Goal: Information Seeking & Learning: Learn about a topic

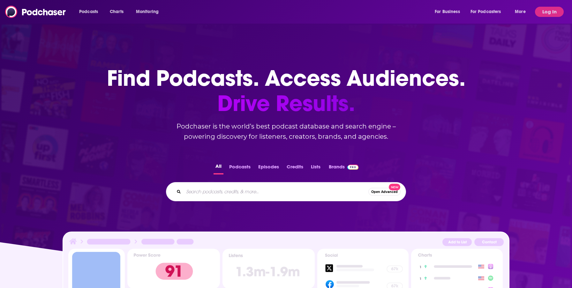
click at [205, 193] on input "Search podcasts, credits, & more..." at bounding box center [276, 192] width 185 height 10
click at [305, 191] on input "Search podcasts, credits, & more..." at bounding box center [276, 192] width 185 height 10
type input "unemployable [PERSON_NAME]"
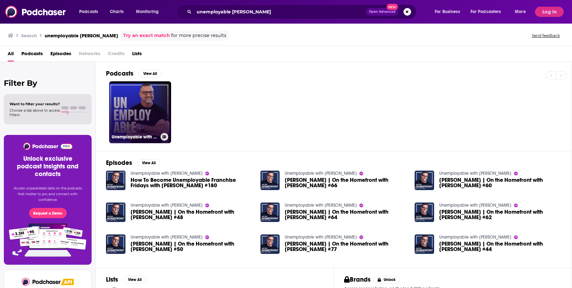
click at [152, 102] on link "Unemployable with [PERSON_NAME]" at bounding box center [140, 112] width 62 height 62
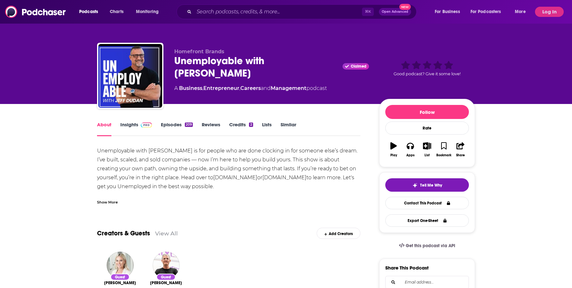
click at [132, 126] on link "Insights" at bounding box center [136, 129] width 32 height 15
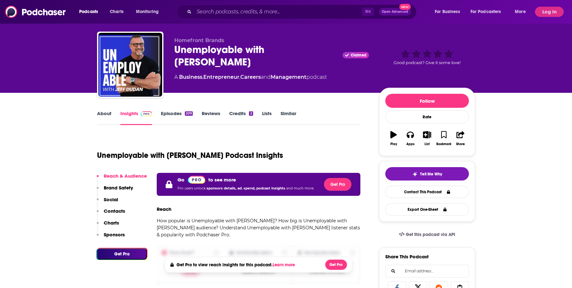
scroll to position [7, 0]
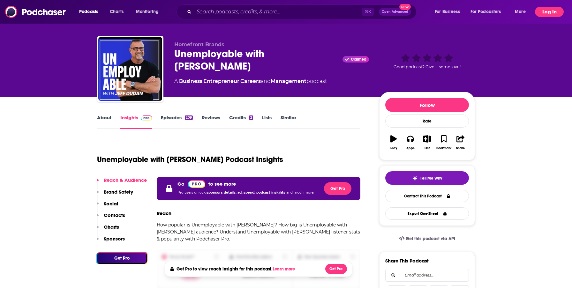
click at [546, 14] on button "Log In" at bounding box center [549, 12] width 29 height 10
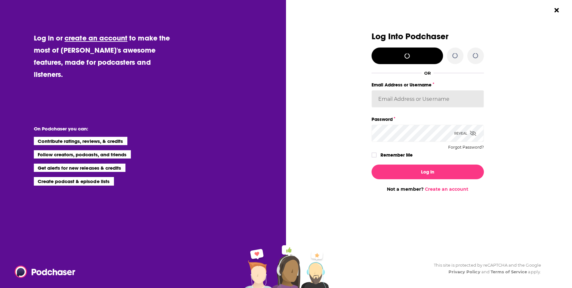
type input "KJPRpodcast"
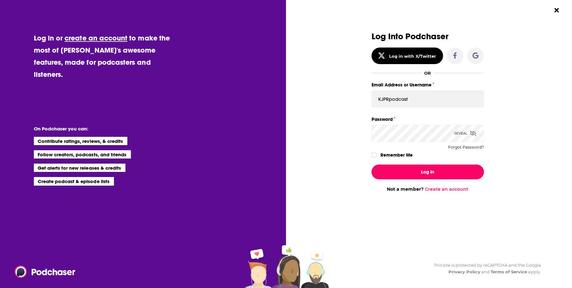
click at [416, 172] on button "Log In" at bounding box center [428, 172] width 112 height 15
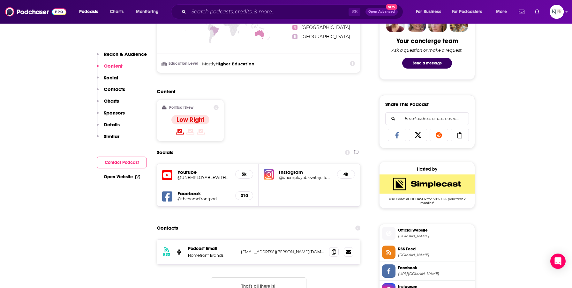
scroll to position [336, 0]
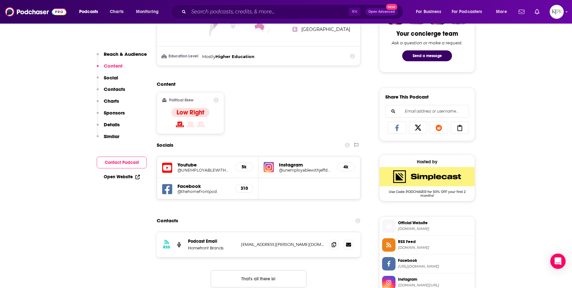
click at [115, 100] on p "Charts" at bounding box center [111, 101] width 15 height 6
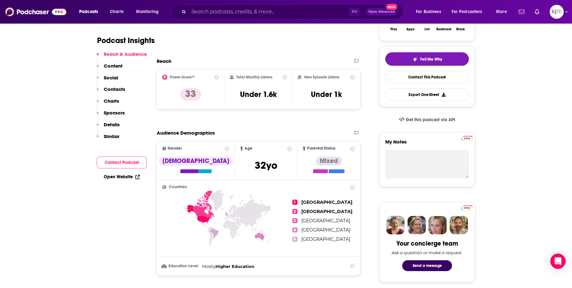
scroll to position [126, 0]
click at [228, 11] on input "Search podcasts, credits, & more..." at bounding box center [269, 12] width 160 height 10
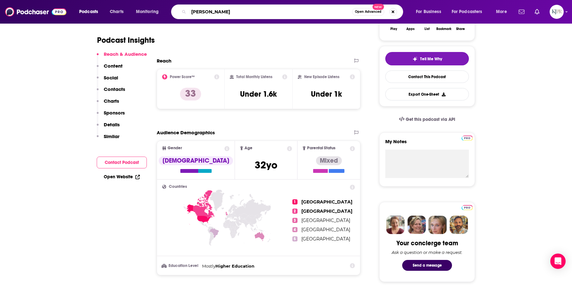
type input "[PERSON_NAME]"
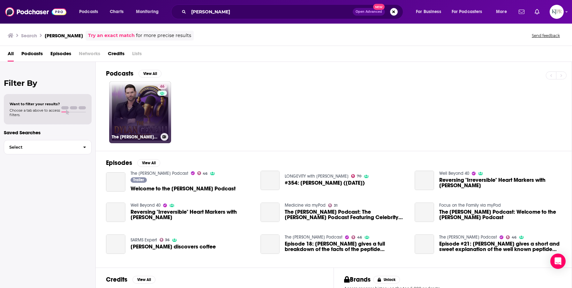
click at [148, 116] on link "46 The [PERSON_NAME] Podcast" at bounding box center [140, 112] width 62 height 62
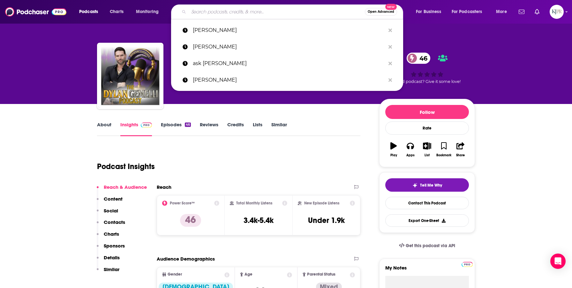
click at [220, 11] on input "Search podcasts, credits, & more..." at bounding box center [277, 12] width 176 height 10
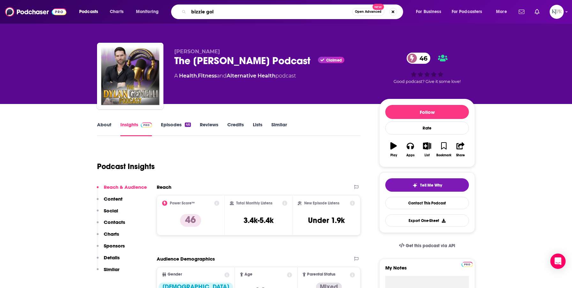
type input "bizzie gold"
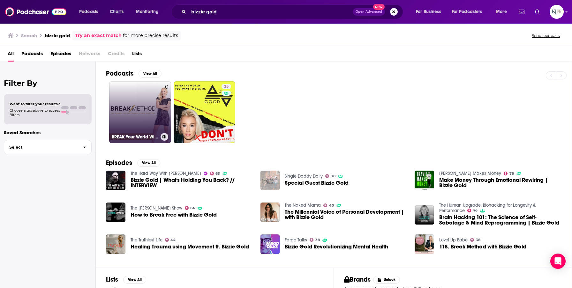
click at [152, 113] on link "0 BREAK Your World Wide Open with Bizzie Gold" at bounding box center [140, 112] width 62 height 62
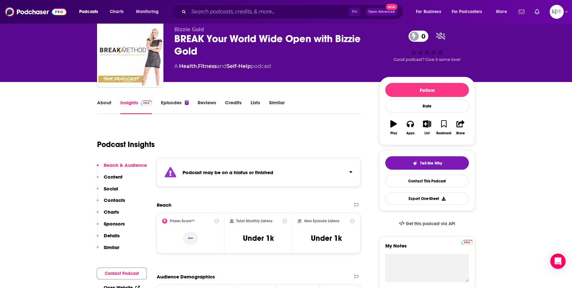
scroll to position [22, 0]
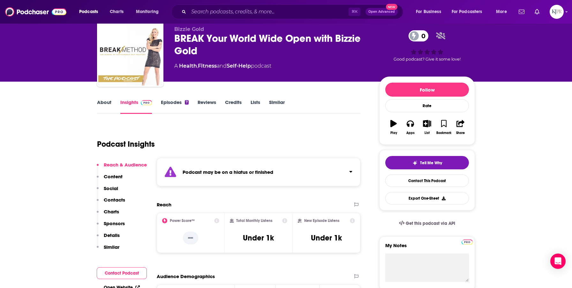
click at [207, 5] on div "⌘ K Open Advanced New" at bounding box center [287, 11] width 232 height 15
click at [209, 14] on input "Search podcasts, credits, & more..." at bounding box center [269, 12] width 160 height 10
